Goal: Contribute content

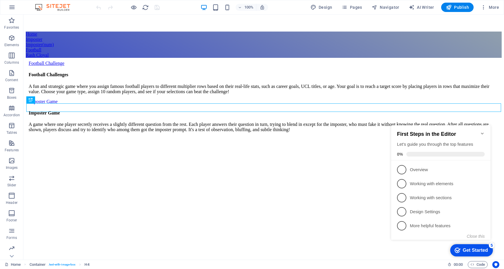
click at [456, 250] on icon "Get Started 5 items remaining, 0% complete" at bounding box center [457, 250] width 6 height 5
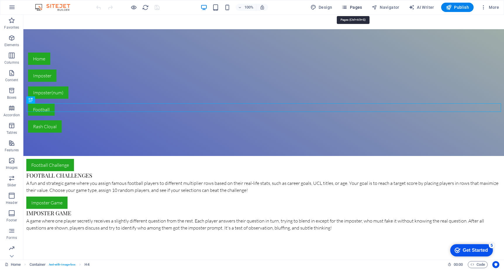
click at [356, 6] on span "Pages" at bounding box center [351, 7] width 20 height 6
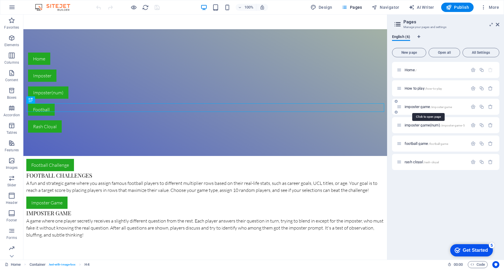
click at [422, 106] on span "imposter game /imposter-game" at bounding box center [427, 107] width 47 height 4
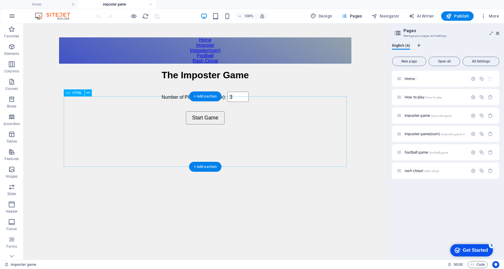
click at [238, 125] on div "The Imposter Game The Imposter Game Number of Players (3 or more): 3 Start Game…" at bounding box center [205, 99] width 292 height 59
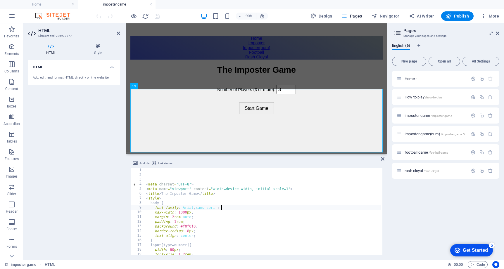
click at [242, 206] on div "< meta charset = "UTF-8" > < meta name = "viewport" content = "width=device-wid…" at bounding box center [280, 215] width 270 height 95
type textarea "font-family: [PERSON_NAME], sans-serif;"
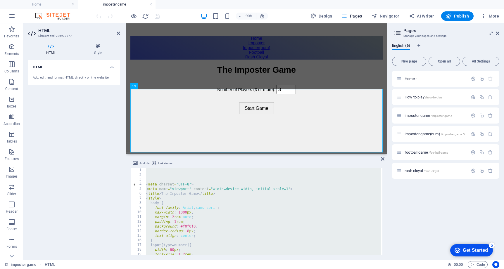
type textarea "font-family: [PERSON_NAME], sans-serif;"
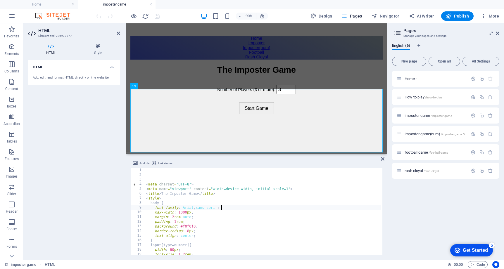
click at [242, 206] on div "< meta charset = "UTF-8" > < meta name = "viewport" content = "width=device-wid…" at bounding box center [280, 215] width 270 height 95
click at [383, 158] on icon at bounding box center [383, 159] width 4 height 5
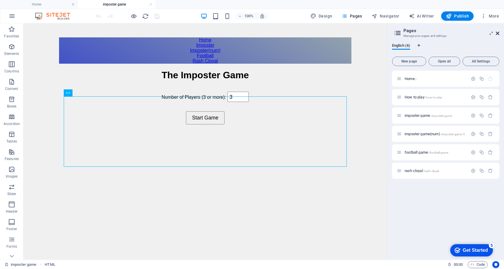
click at [499, 35] on icon at bounding box center [497, 33] width 4 height 5
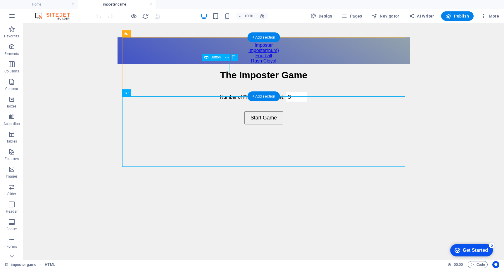
click at [226, 48] on div "Imposter" at bounding box center [263, 45] width 292 height 5
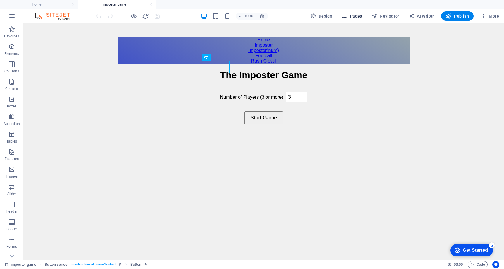
click at [357, 15] on span "Pages" at bounding box center [351, 16] width 20 height 6
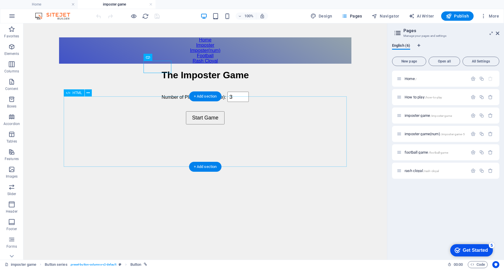
click at [195, 117] on div "The Imposter Game The Imposter Game Number of Players (3 or more): 3 Start Game…" at bounding box center [205, 99] width 292 height 59
click at [195, 116] on div "The Imposter Game The Imposter Game Number of Players (3 or more): 3 Start Game…" at bounding box center [205, 99] width 292 height 59
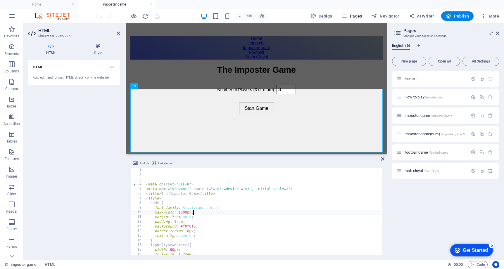
click at [235, 212] on div "< meta charset = "UTF-8" > < meta name = "viewport" content = "width=device-wid…" at bounding box center [280, 215] width 270 height 95
type textarea "max-width: 1000px;"
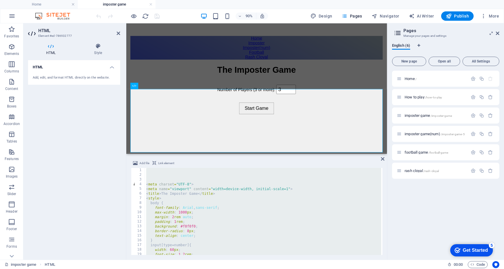
scroll to position [1881, 0]
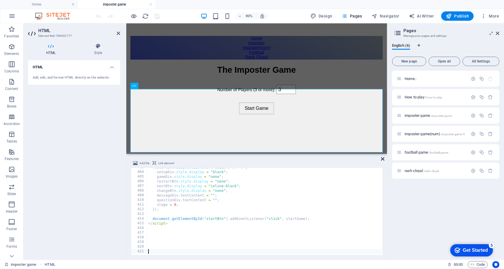
click at [382, 159] on icon at bounding box center [383, 159] width 4 height 5
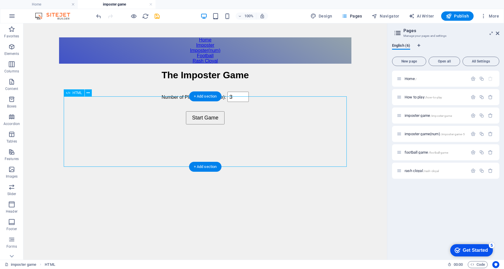
click at [241, 129] on div "The Imposter Game The Imposter Game Number of Players (3 or more): 3 Start Game…" at bounding box center [205, 99] width 292 height 59
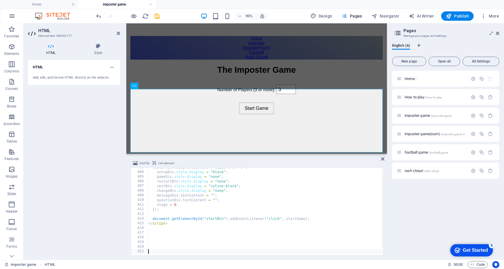
click at [242, 227] on div "restartBtn . addEventListener ( "click" , ( ) => { setupDiv . style . display =…" at bounding box center [278, 212] width 262 height 95
click at [382, 158] on icon at bounding box center [383, 159] width 4 height 5
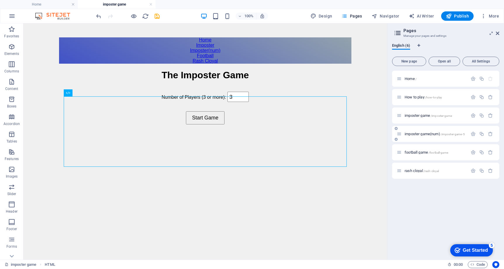
click at [421, 133] on span "imposter game(num) /imposter-game-5" at bounding box center [434, 134] width 60 height 4
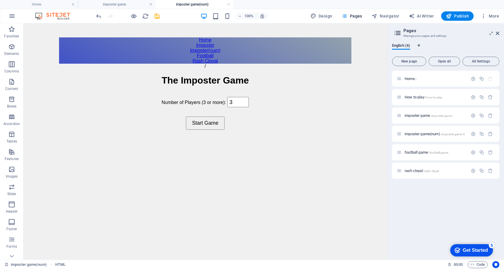
scroll to position [0, 0]
click at [250, 130] on div "/ The Imposter Game The Imposter Game Number of Players (3 or more): 3 Start Ga…" at bounding box center [205, 99] width 292 height 71
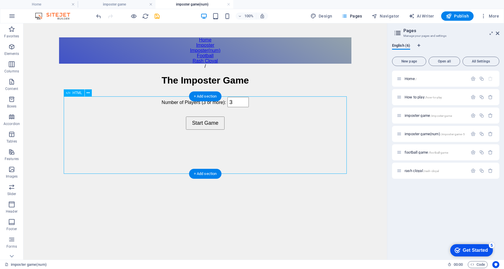
click at [250, 130] on div "/ The Imposter Game The Imposter Game Number of Players (3 or more): 3 Start Ga…" at bounding box center [205, 99] width 292 height 71
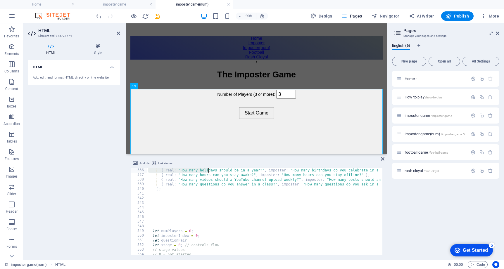
scroll to position [2500, 0]
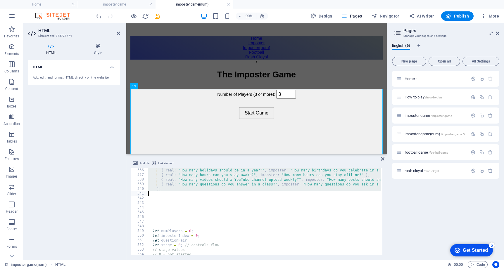
drag, startPoint x: 150, startPoint y: 187, endPoint x: 210, endPoint y: 193, distance: 59.6
click at [210, 193] on div "{ real : "How many holidays should be in a year?" , imposter : "How many birthd…" at bounding box center [334, 215] width 375 height 95
type textarea "];"
click at [210, 192] on div "{ real : "How many holidays should be in a year?" , imposter : "How many birthd…" at bounding box center [334, 215] width 375 height 95
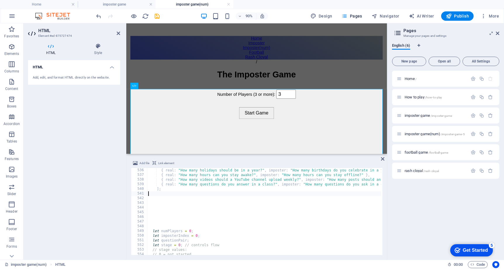
click at [301, 186] on div "{ real : "How many holidays should be in a year?" , imposter : "How many birthd…" at bounding box center [334, 215] width 375 height 95
type textarea "{ real: "How many questions do you answer in a class?", imposter: "How many que…"
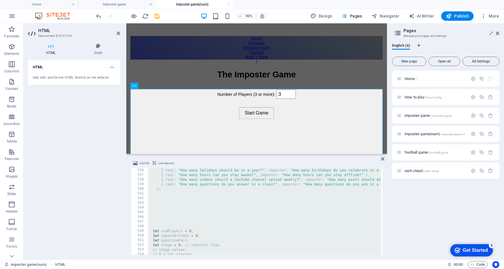
paste textarea
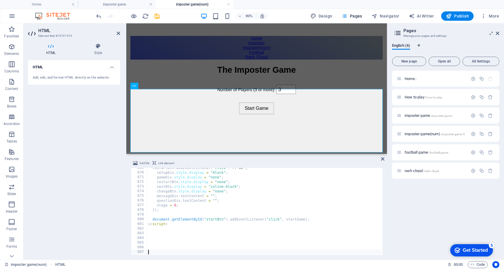
scroll to position [3124, 0]
click at [382, 159] on icon at bounding box center [383, 159] width 4 height 5
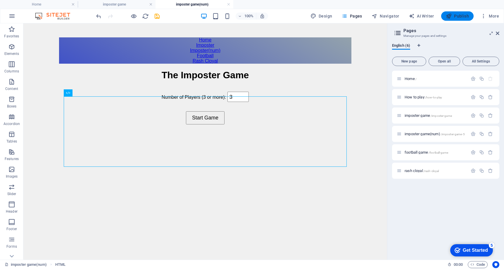
click at [450, 19] on icon "button" at bounding box center [448, 16] width 6 height 6
